Goal: Task Accomplishment & Management: Manage account settings

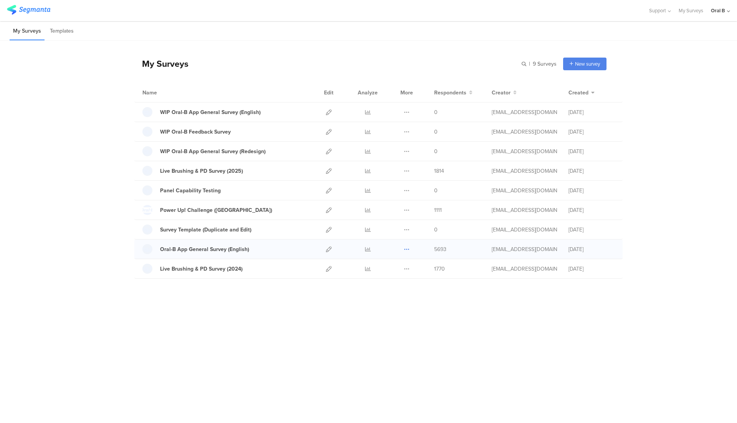
click at [406, 246] on icon at bounding box center [407, 249] width 6 height 6
click at [218, 249] on div "Oral-B App General Survey (English)" at bounding box center [204, 249] width 89 height 8
click at [363, 248] on div at bounding box center [367, 248] width 23 height 19
click at [369, 246] on icon at bounding box center [368, 249] width 6 height 6
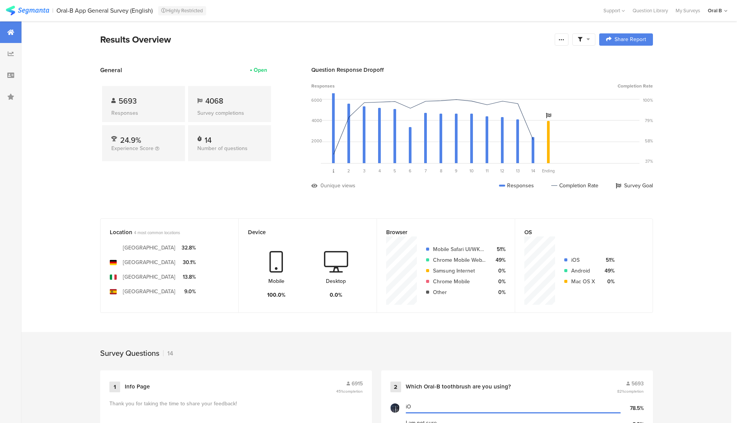
click at [587, 38] on icon at bounding box center [587, 38] width 3 height 5
click at [562, 99] on span "Edit Sample" at bounding box center [564, 103] width 28 height 8
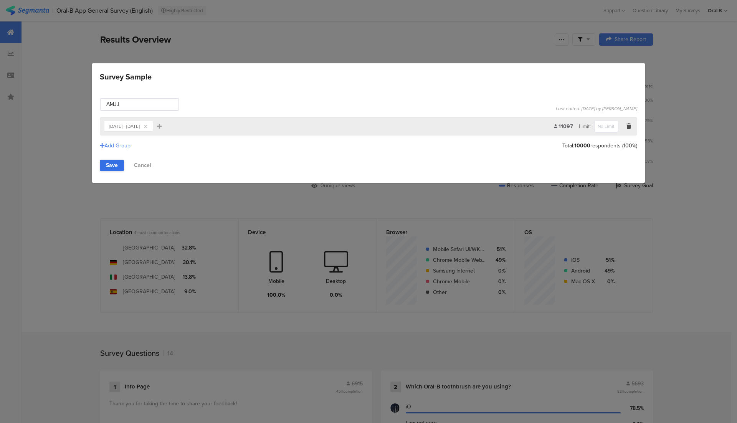
click at [116, 160] on link "Save" at bounding box center [112, 166] width 24 height 12
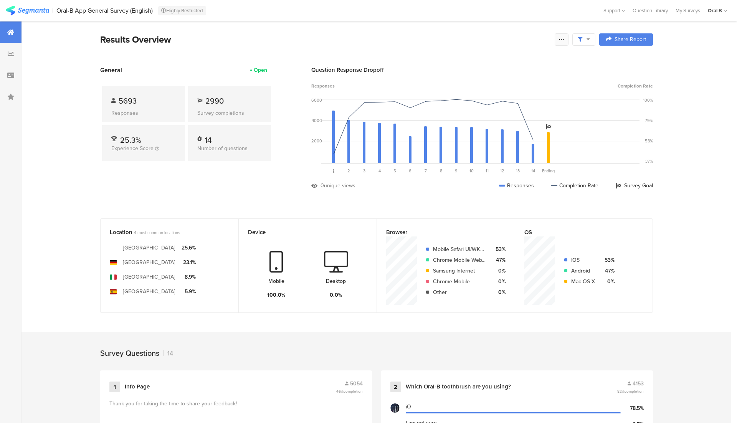
click at [565, 40] on div at bounding box center [561, 39] width 14 height 12
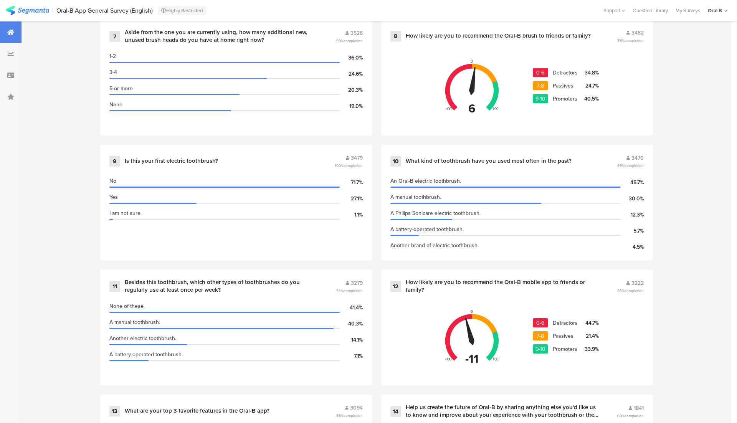
scroll to position [825, 0]
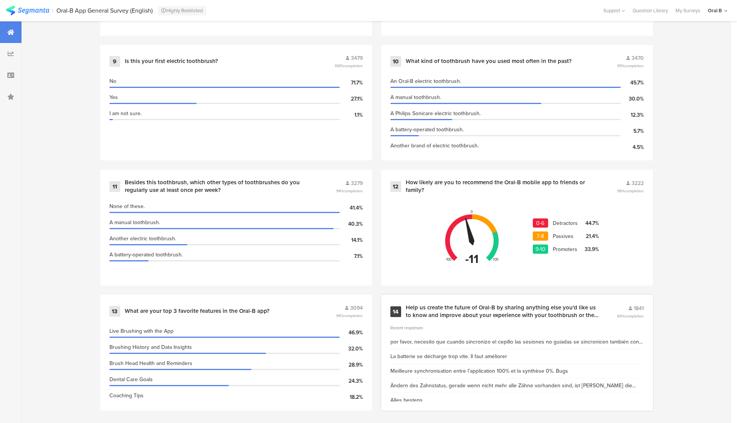
click at [438, 313] on div "Help us create the future of Oral-B by sharing anything else you'd like us to k…" at bounding box center [501, 311] width 193 height 15
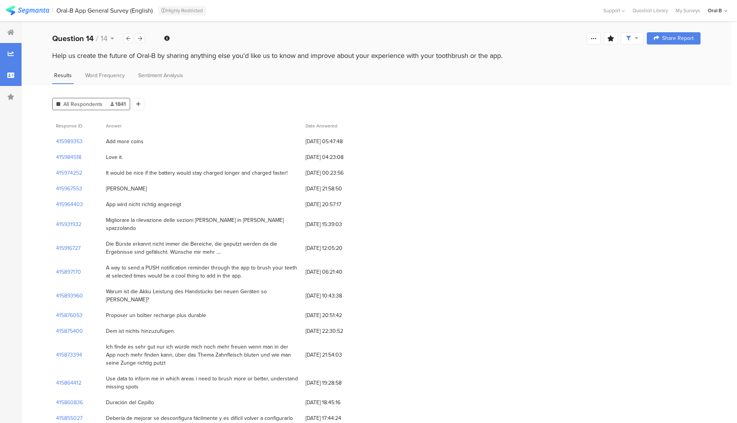
click at [19, 76] on div at bounding box center [10, 74] width 21 height 21
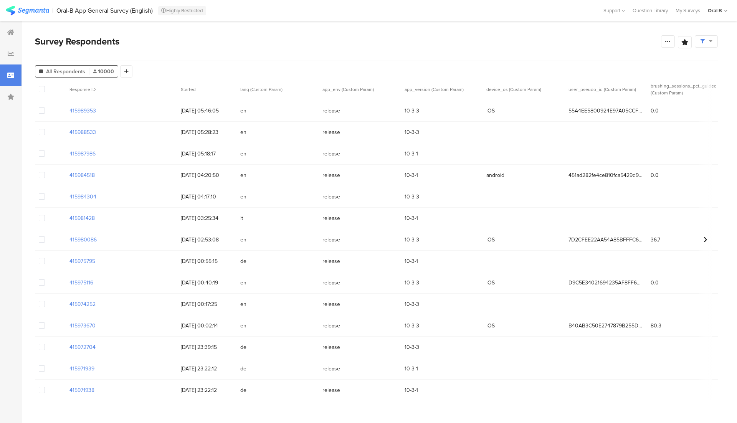
click at [40, 88] on span at bounding box center [42, 89] width 6 height 6
click at [45, 86] on input "checkbox" at bounding box center [45, 86] width 0 height 0
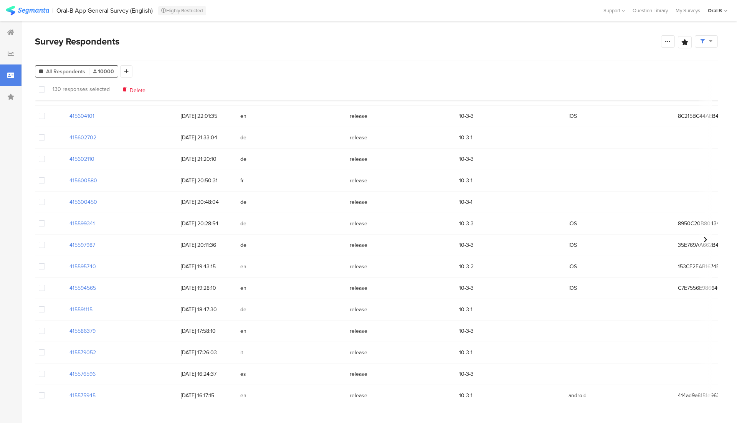
scroll to position [6791, 0]
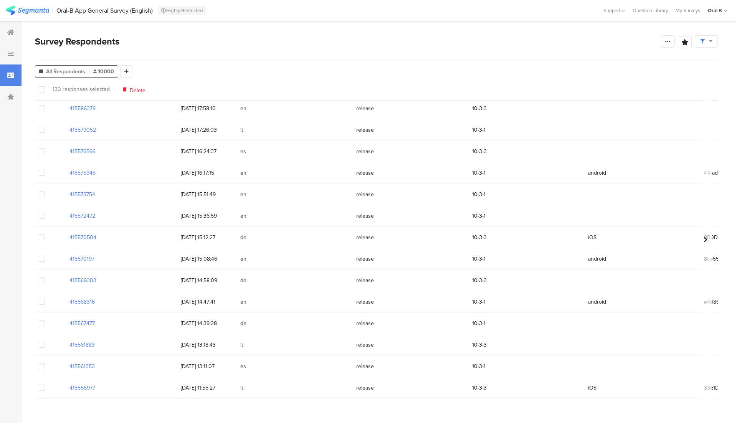
click at [705, 41] on span at bounding box center [706, 41] width 12 height 7
click at [593, 59] on div "Survey Respondents Confidence Level 95 % Preview survey Edit survey Export Resu…" at bounding box center [376, 48] width 682 height 26
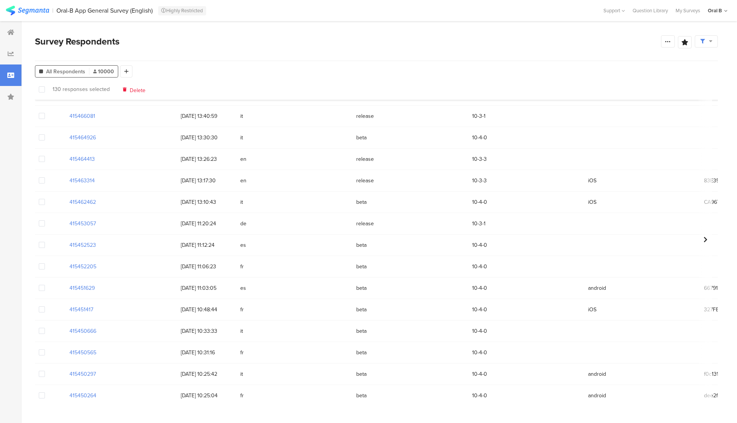
scroll to position [8939, 0]
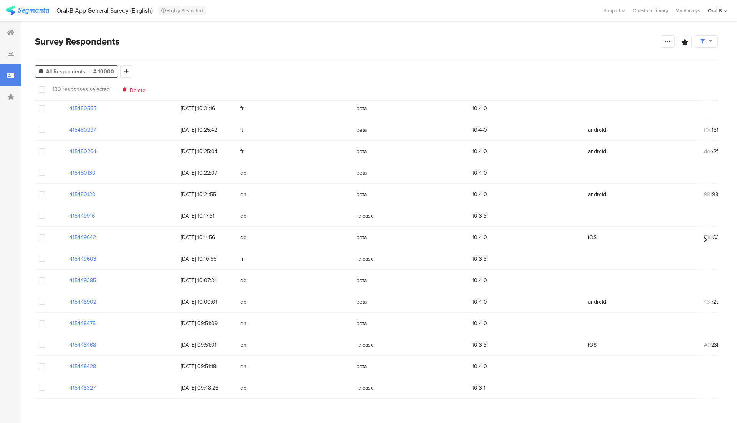
click at [99, 69] on span "10000" at bounding box center [103, 72] width 21 height 8
click at [689, 56] on span at bounding box center [688, 58] width 6 height 15
click at [45, 91] on section at bounding box center [42, 89] width 14 height 16
click at [41, 90] on span at bounding box center [42, 89] width 6 height 6
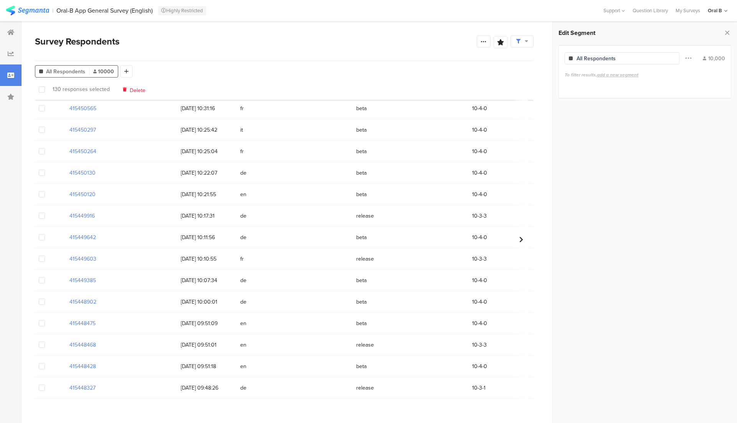
click at [45, 86] on input "checkbox" at bounding box center [45, 86] width 0 height 0
click at [687, 59] on span at bounding box center [688, 58] width 6 height 15
click at [690, 57] on span at bounding box center [688, 58] width 6 height 15
click at [729, 32] on icon at bounding box center [727, 32] width 8 height 11
click at [134, 89] on span "Delete" at bounding box center [139, 89] width 16 height 6
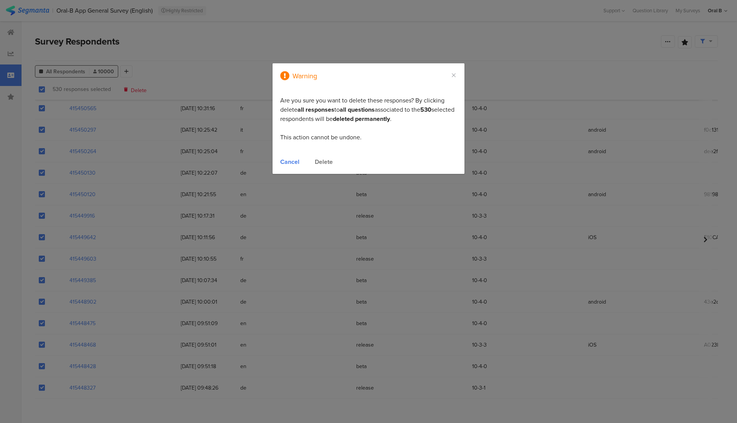
click at [317, 163] on div "Delete" at bounding box center [324, 161] width 18 height 9
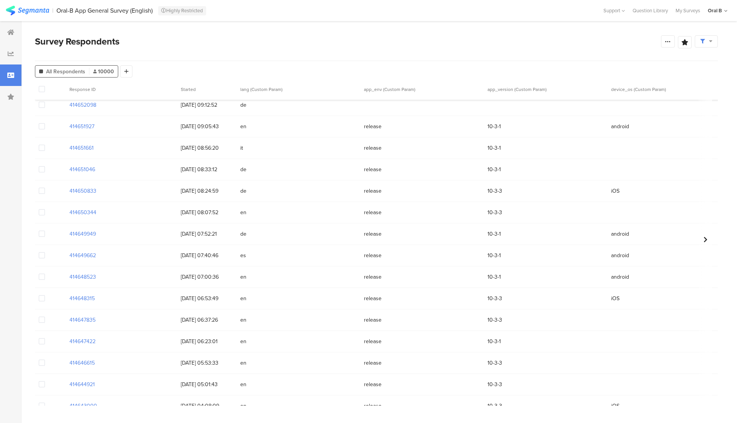
scroll to position [17532, 0]
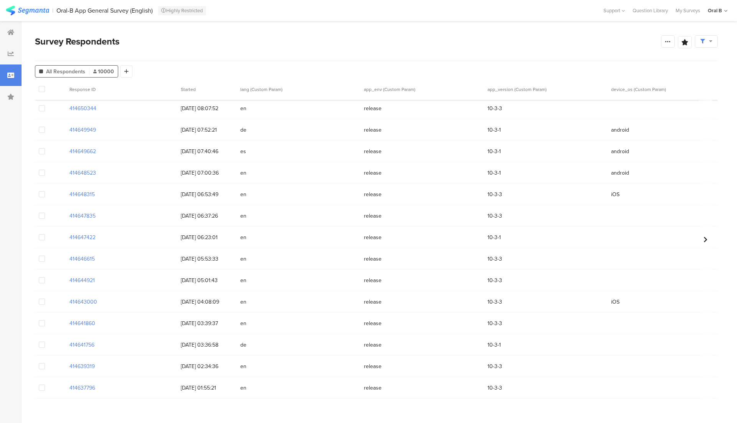
click at [40, 93] on span at bounding box center [42, 89] width 6 height 7
click at [45, 86] on input "checkbox" at bounding box center [45, 86] width 0 height 0
click at [134, 90] on span "Delete" at bounding box center [139, 89] width 16 height 6
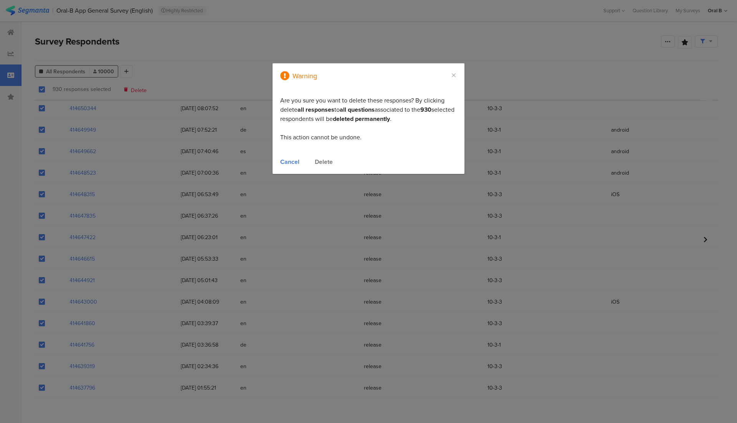
click at [324, 159] on div "Delete" at bounding box center [324, 161] width 18 height 9
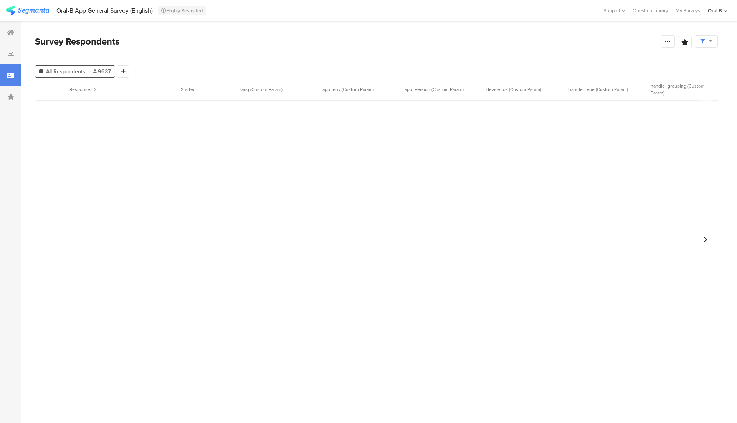
scroll to position [910, 0]
click at [49, 86] on section at bounding box center [50, 89] width 23 height 8
click at [41, 88] on span at bounding box center [42, 89] width 6 height 6
click at [45, 86] on input "checkbox" at bounding box center [45, 86] width 0 height 0
click at [139, 89] on span "Delete" at bounding box center [141, 89] width 16 height 6
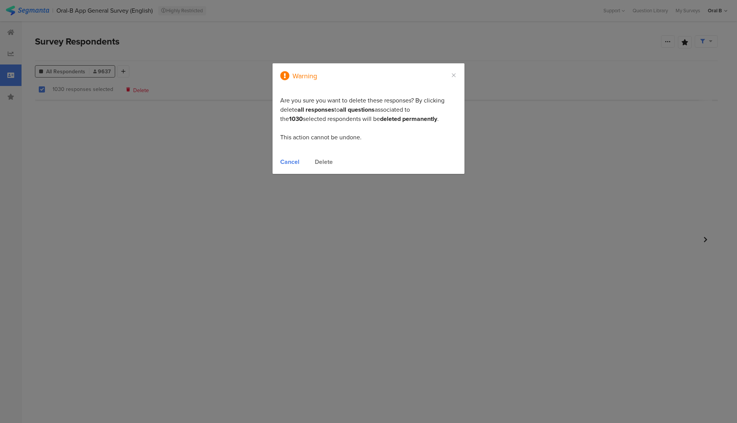
click at [321, 163] on div "Delete" at bounding box center [324, 161] width 18 height 9
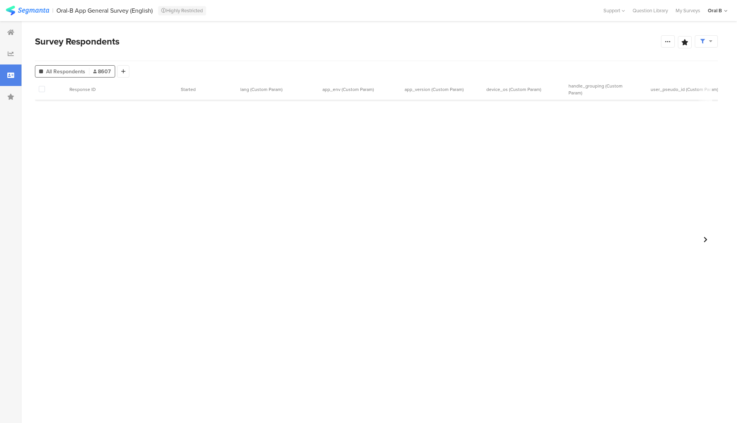
scroll to position [435, 0]
click at [43, 92] on span at bounding box center [42, 89] width 6 height 6
click at [45, 86] on input "checkbox" at bounding box center [45, 86] width 0 height 0
click at [135, 88] on span "Delete" at bounding box center [141, 89] width 16 height 6
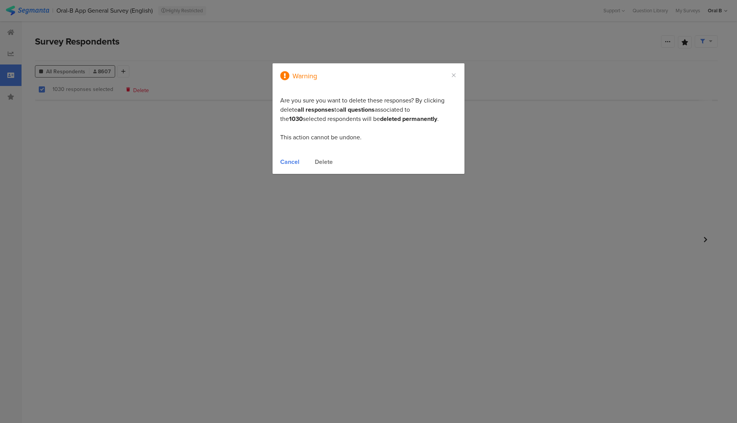
click at [326, 161] on div "Delete" at bounding box center [324, 161] width 18 height 9
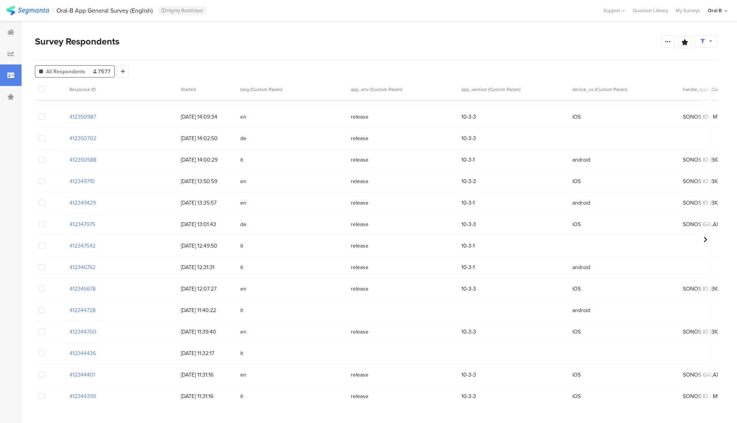
scroll to position [6791, 0]
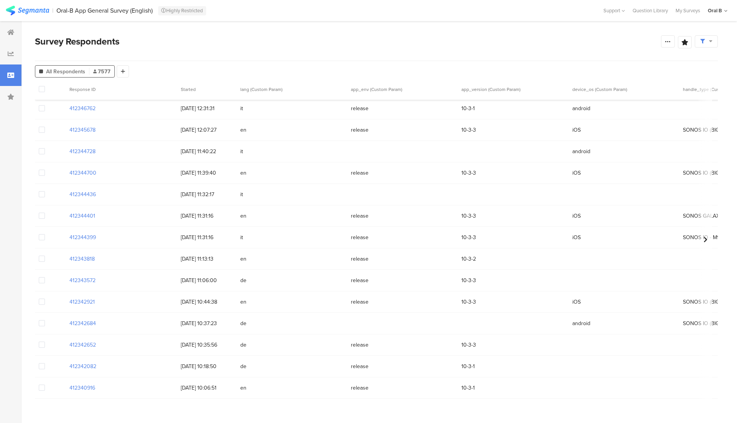
click at [39, 88] on span at bounding box center [42, 89] width 6 height 6
click at [45, 86] on input "checkbox" at bounding box center [45, 86] width 0 height 0
click at [131, 86] on span "Delete" at bounding box center [139, 89] width 16 height 6
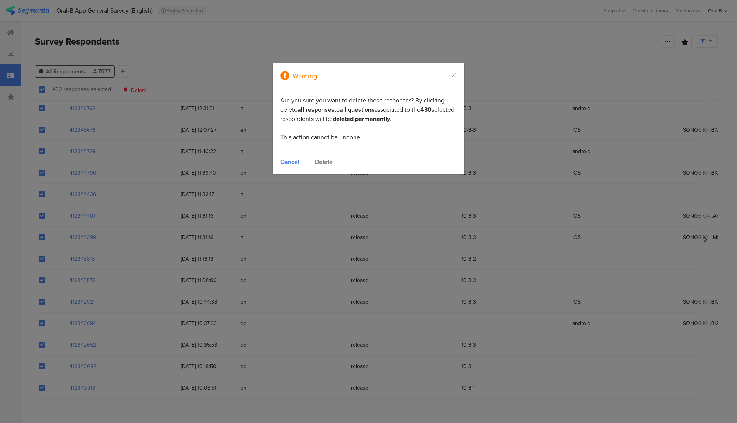
click at [326, 163] on div "Delete" at bounding box center [324, 161] width 18 height 9
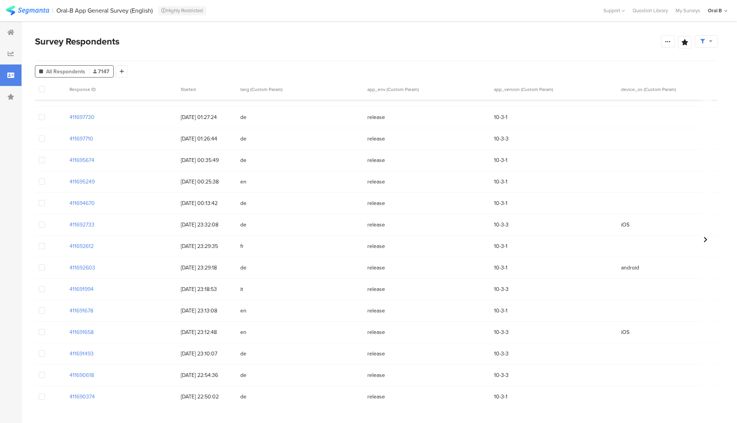
scroll to position [13236, 0]
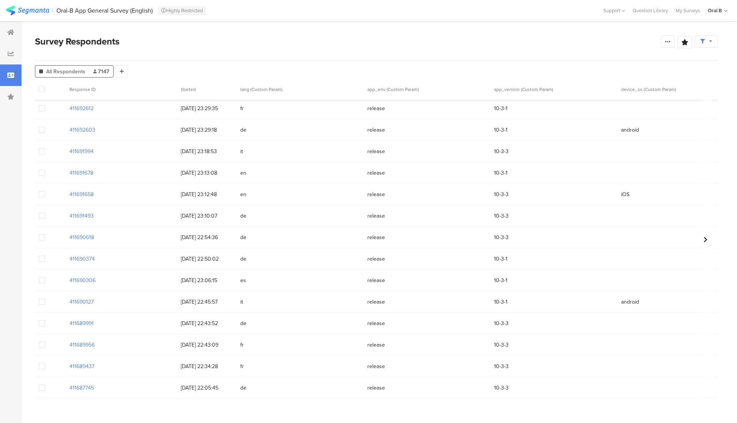
click at [39, 87] on span at bounding box center [42, 89] width 6 height 6
click at [45, 86] on input "checkbox" at bounding box center [45, 86] width 0 height 0
click at [132, 92] on span "Delete" at bounding box center [138, 89] width 16 height 6
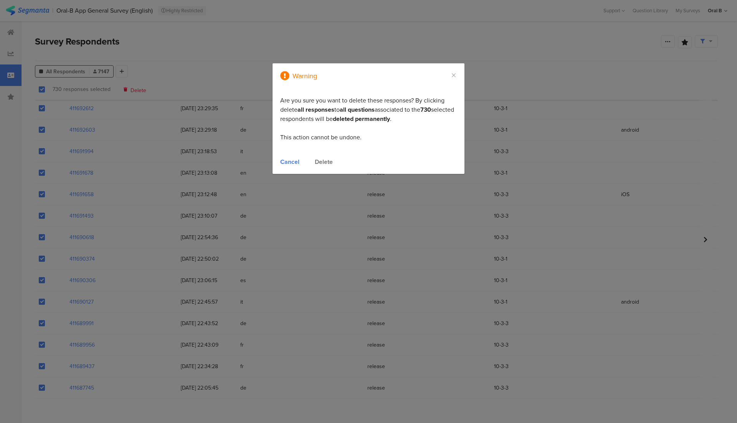
click at [288, 162] on div "Cancel" at bounding box center [289, 161] width 19 height 9
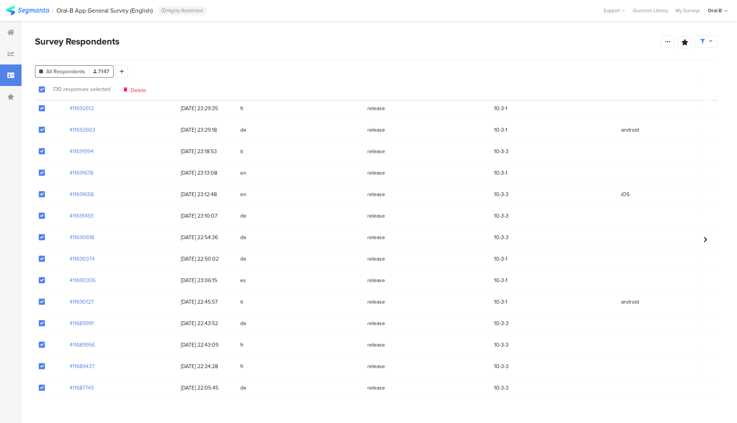
drag, startPoint x: 288, startPoint y: 162, endPoint x: 333, endPoint y: 75, distance: 97.6
click at [333, 75] on body "You are using an unsupported version of Internet Explorer. Unsupported browsers…" at bounding box center [368, 211] width 737 height 423
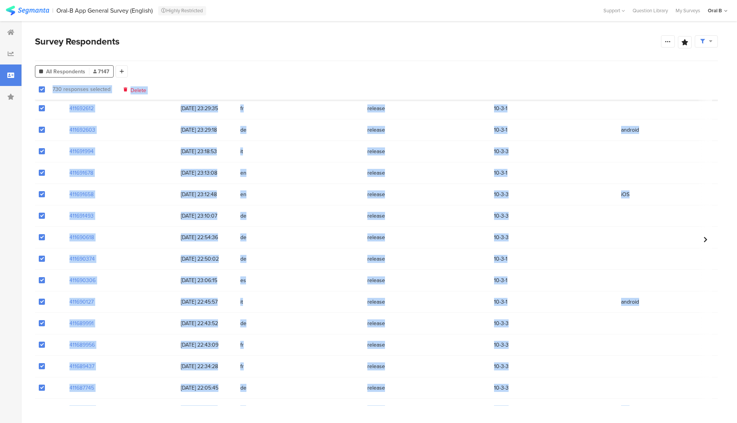
click at [170, 91] on section "730 responses selected Delete" at bounding box center [376, 89] width 682 height 21
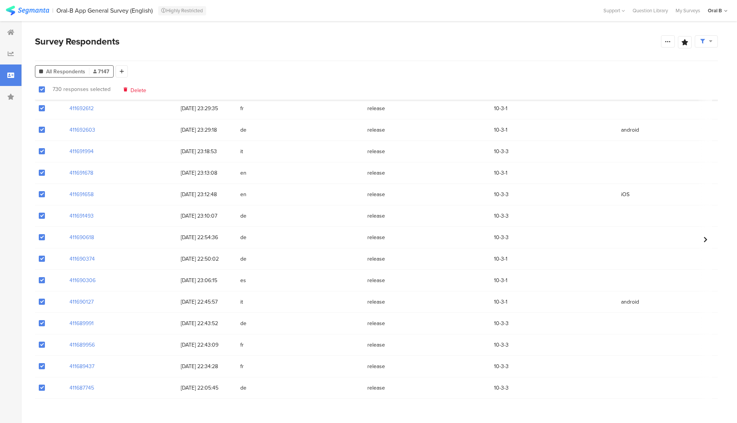
click at [142, 90] on span "Delete" at bounding box center [138, 89] width 16 height 6
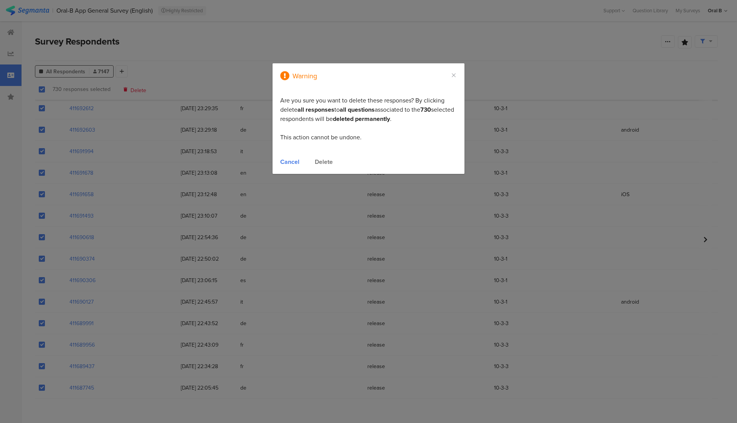
click at [330, 160] on div "Delete" at bounding box center [324, 161] width 18 height 9
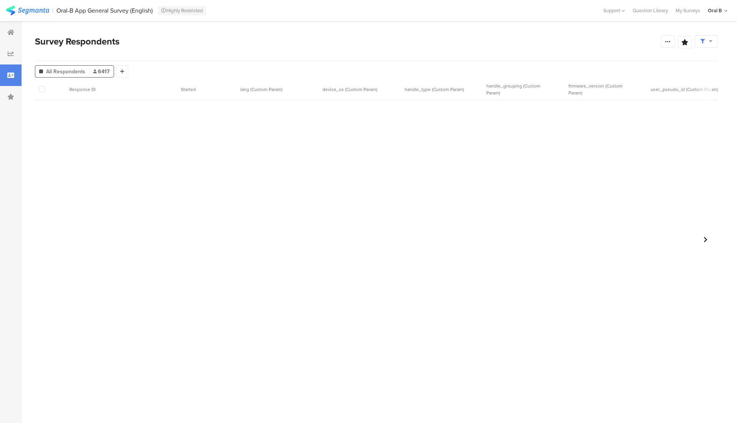
scroll to position [0, 0]
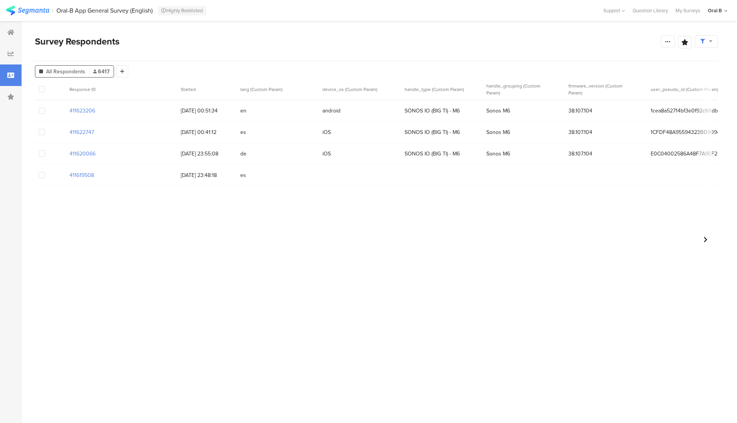
click at [44, 86] on label at bounding box center [42, 89] width 6 height 8
click at [45, 86] on input "checkbox" at bounding box center [45, 86] width 0 height 0
click at [133, 91] on span "Delete" at bounding box center [141, 89] width 16 height 6
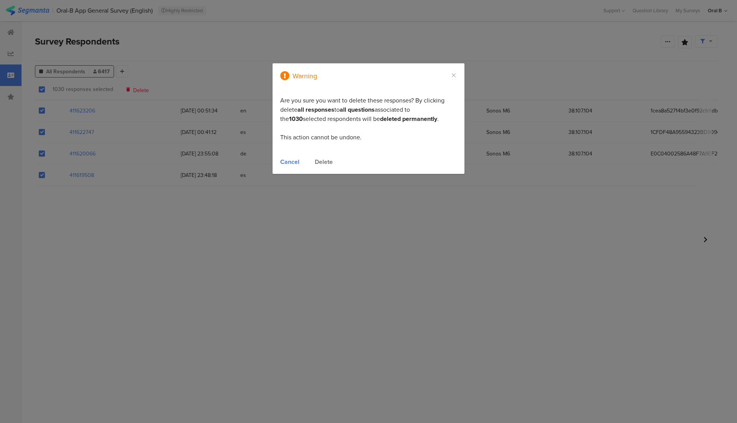
click at [325, 159] on div "Delete" at bounding box center [324, 161] width 18 height 9
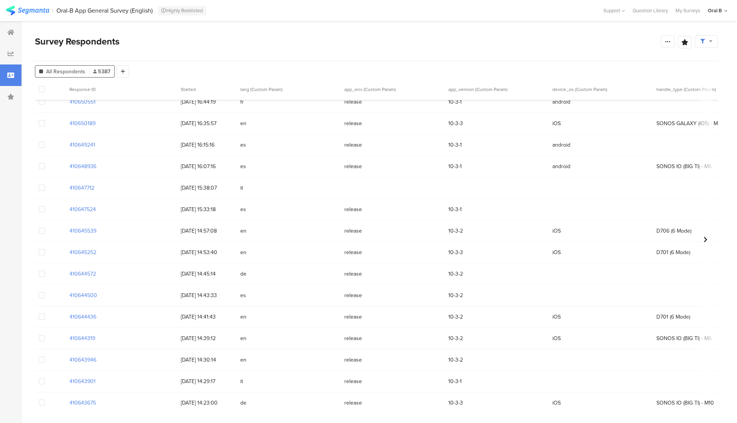
scroll to position [397, 0]
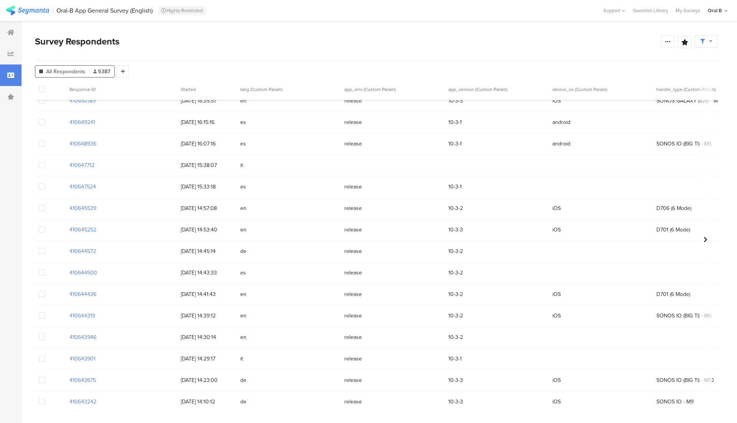
click at [520, 237] on div "10-3-3" at bounding box center [496, 230] width 104 height 16
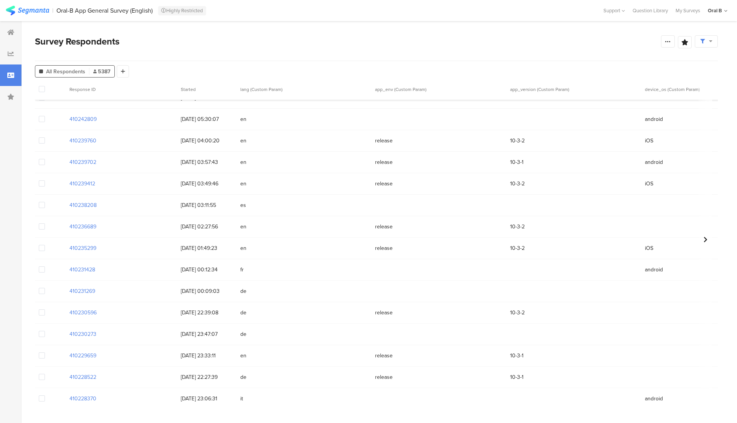
scroll to position [15384, 0]
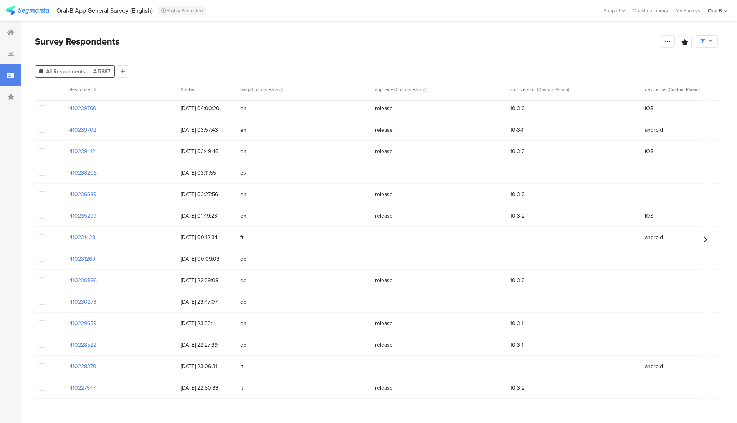
click at [43, 89] on span at bounding box center [42, 89] width 6 height 6
click at [45, 86] on input "checkbox" at bounding box center [45, 86] width 0 height 0
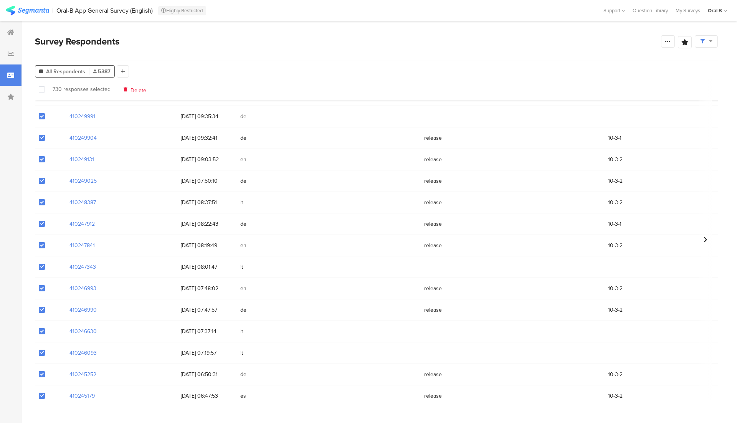
scroll to position [14934, 0]
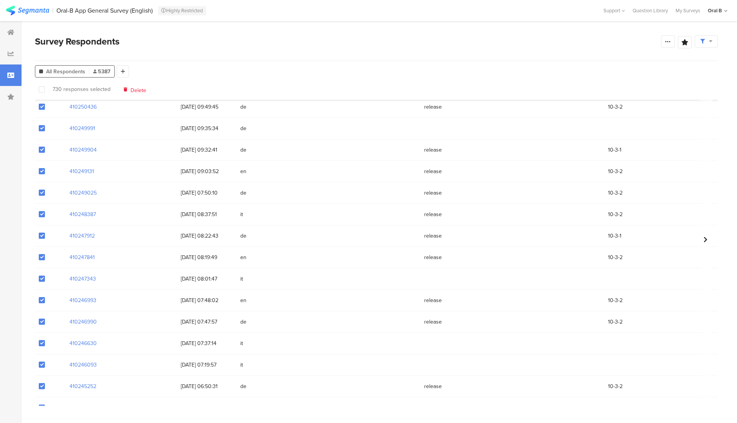
click at [43, 89] on span at bounding box center [42, 89] width 6 height 6
click at [45, 86] on input "checkbox" at bounding box center [45, 86] width 0 height 0
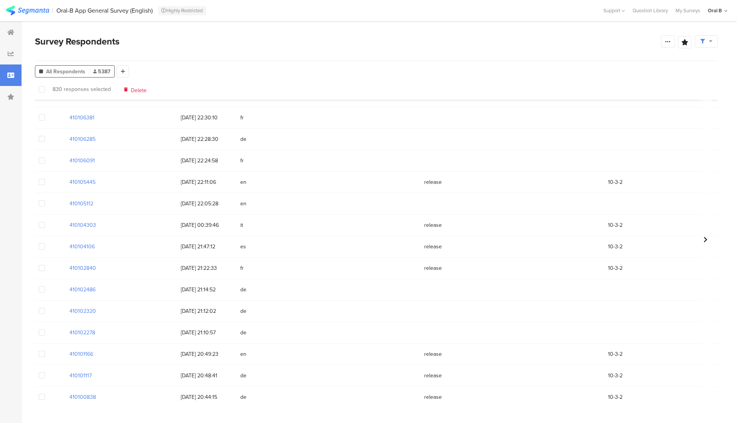
scroll to position [19680, 0]
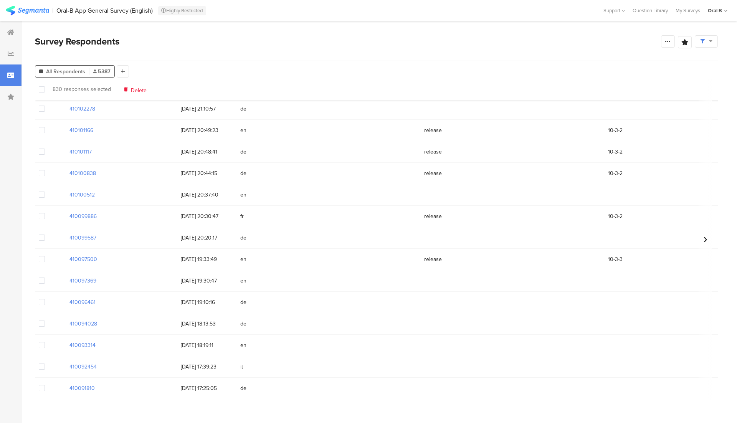
click at [42, 91] on span at bounding box center [42, 89] width 6 height 6
click at [45, 86] on input "checkbox" at bounding box center [45, 86] width 0 height 0
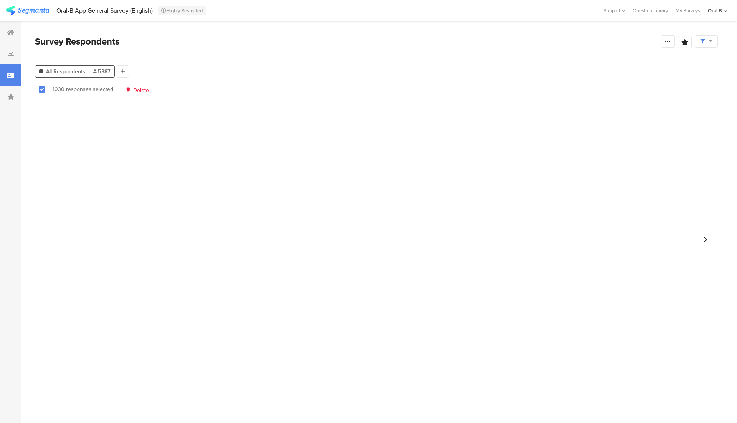
scroll to position [0, 0]
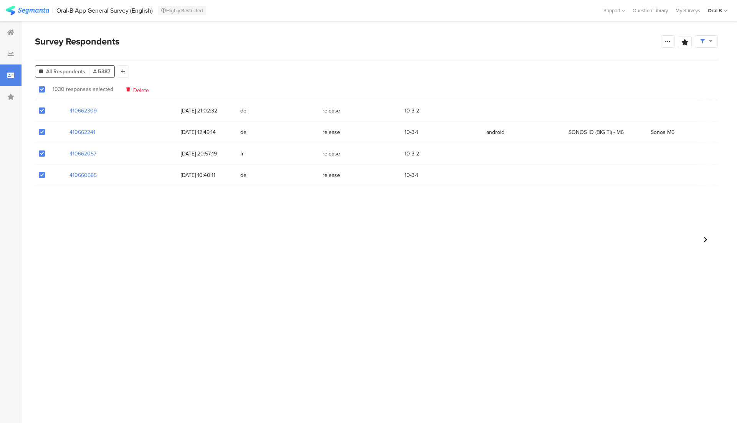
click at [137, 96] on section "Warning Cancel Delete 1030 responses selected Delete" at bounding box center [376, 89] width 682 height 21
click at [137, 91] on span "Delete" at bounding box center [141, 89] width 16 height 6
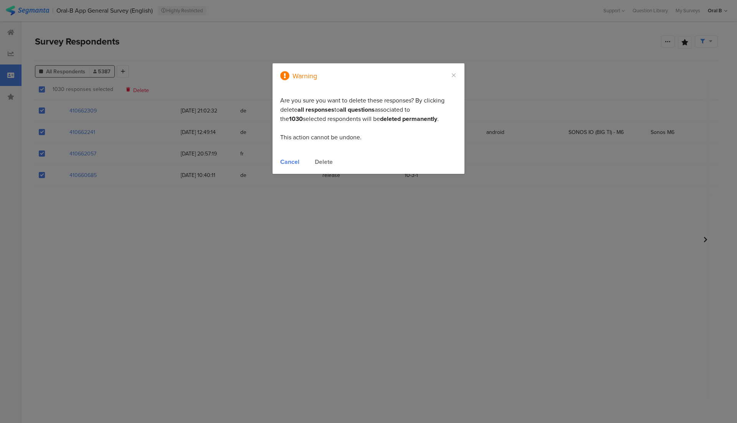
click at [330, 161] on div "Delete" at bounding box center [324, 161] width 18 height 9
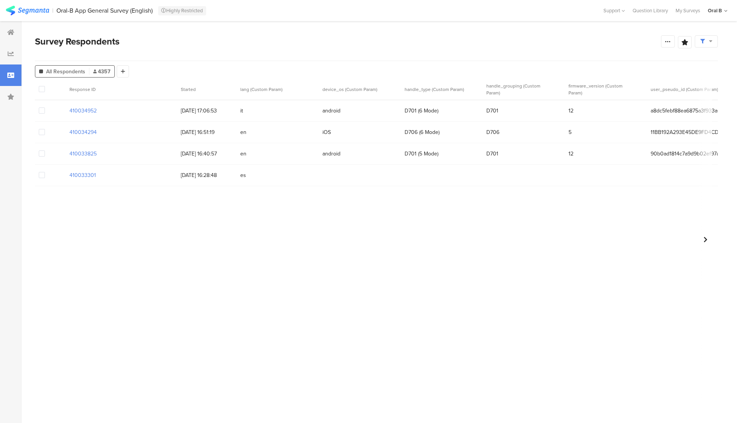
click at [40, 87] on span at bounding box center [42, 89] width 6 height 6
click at [45, 86] on input "checkbox" at bounding box center [45, 86] width 0 height 0
click at [139, 89] on span "Delete" at bounding box center [141, 89] width 16 height 6
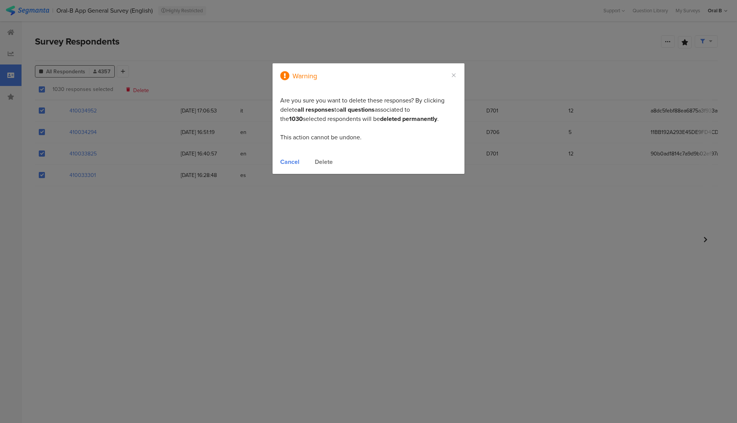
click at [328, 162] on div "Delete" at bounding box center [324, 161] width 18 height 9
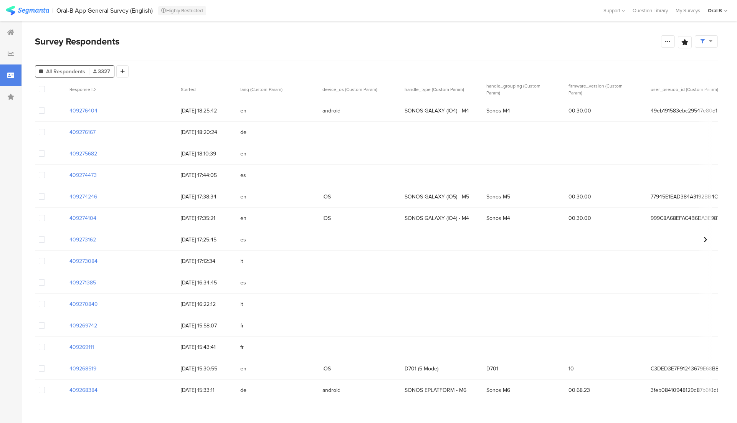
click at [38, 90] on section at bounding box center [50, 89] width 31 height 21
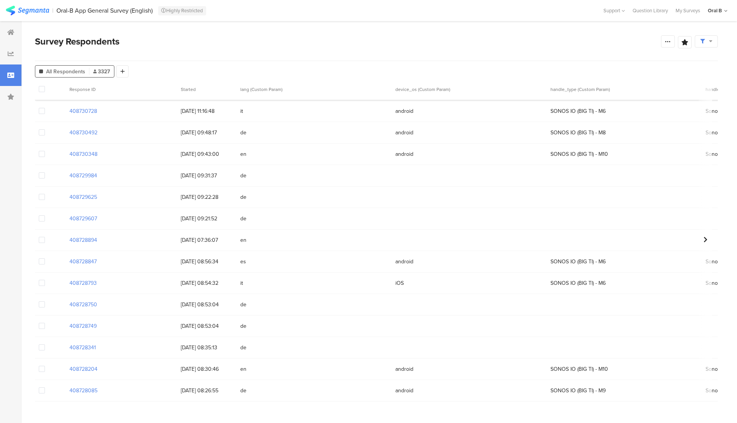
scroll to position [17532, 0]
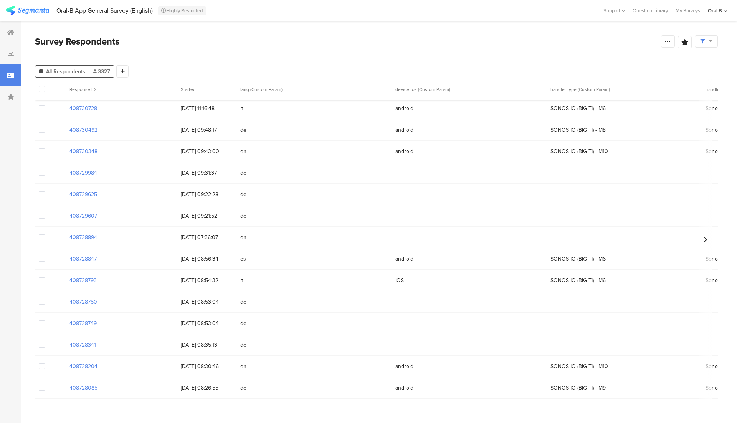
click at [42, 89] on span at bounding box center [42, 89] width 6 height 6
click at [45, 86] on input "checkbox" at bounding box center [45, 86] width 0 height 0
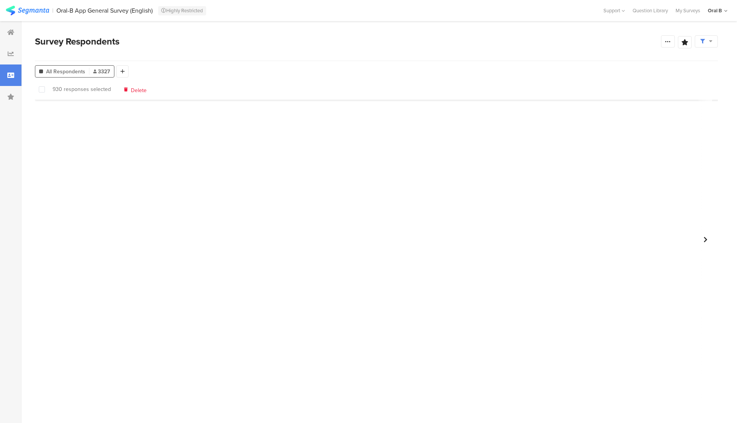
scroll to position [1421, 0]
click at [42, 90] on span at bounding box center [42, 89] width 6 height 6
click at [45, 86] on input "checkbox" at bounding box center [45, 86] width 0 height 0
click at [134, 92] on span "Delete" at bounding box center [141, 89] width 16 height 6
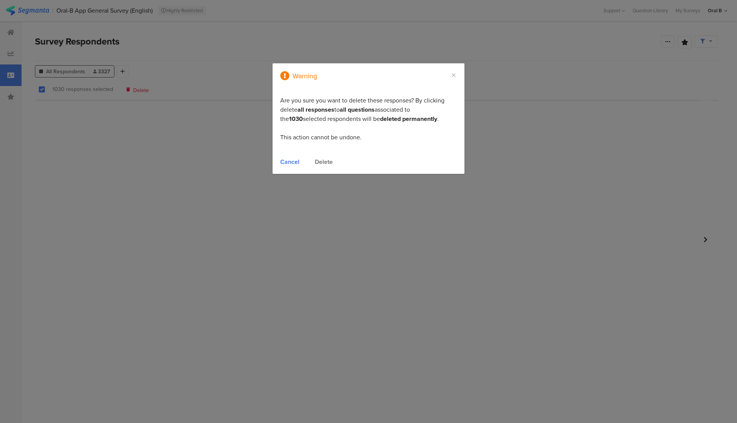
click at [324, 161] on div "Delete" at bounding box center [324, 161] width 18 height 9
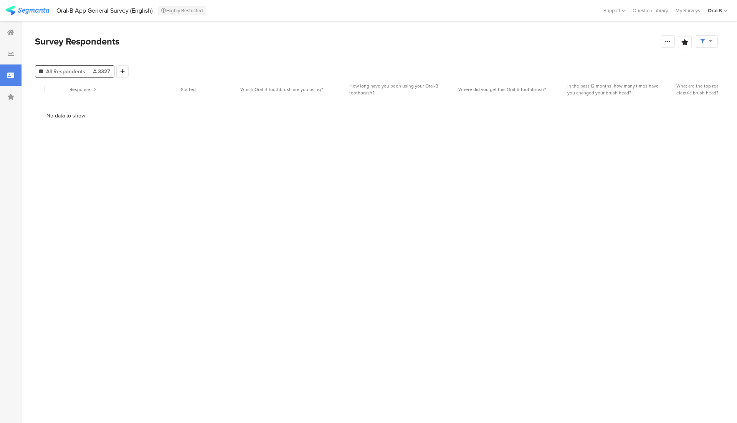
scroll to position [0, 0]
